Goal: Complete application form

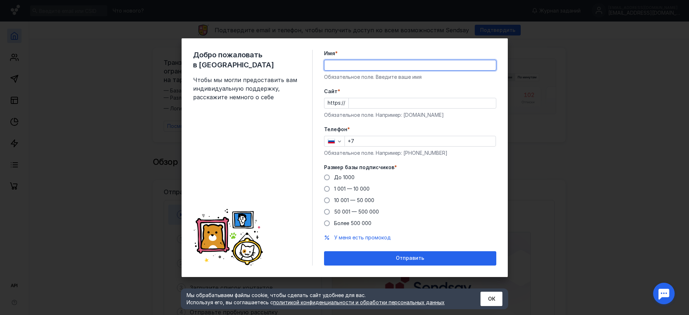
type input "[PERSON_NAME]"
click at [375, 99] on input "Cайт *" at bounding box center [422, 103] width 147 height 10
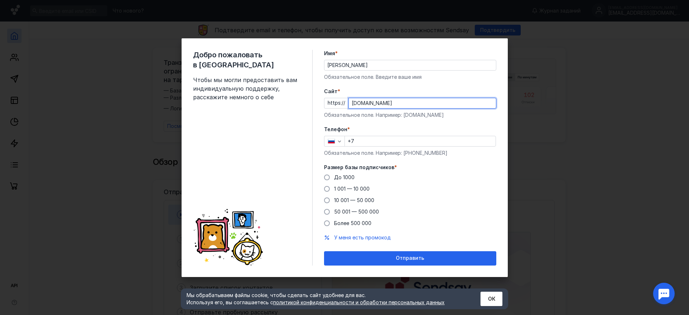
type input "[DOMAIN_NAME]"
click at [364, 144] on input "+7" at bounding box center [420, 141] width 151 height 10
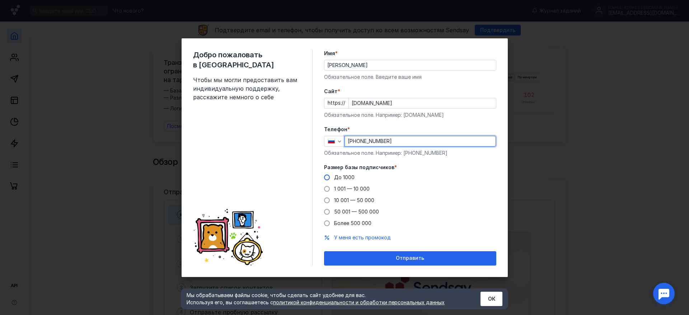
type input "[PHONE_NUMBER]"
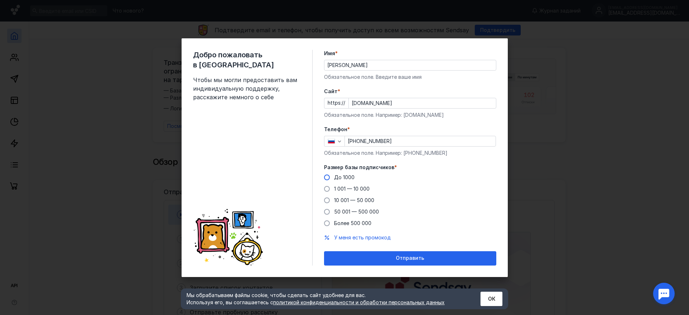
click at [349, 176] on span "До 1000" at bounding box center [344, 177] width 20 height 6
click at [0, 0] on input "До 1000" at bounding box center [0, 0] width 0 height 0
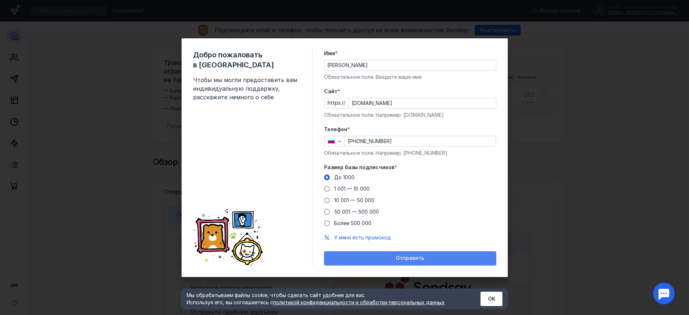
click at [403, 253] on div "Отправить" at bounding box center [410, 258] width 172 height 14
